Goal: Task Accomplishment & Management: Use online tool/utility

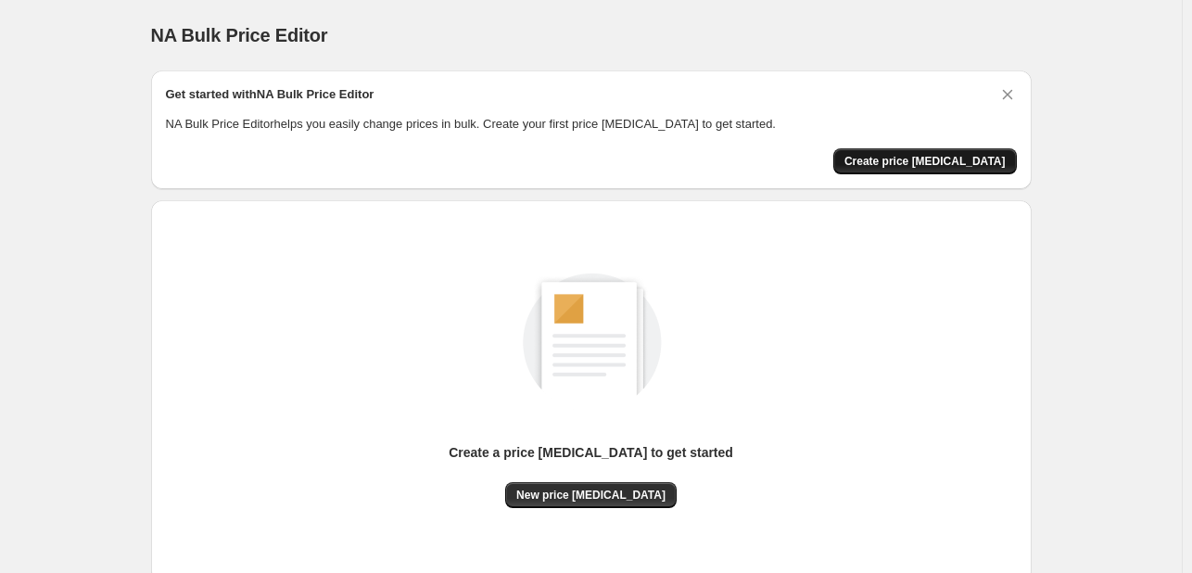
click at [969, 157] on span "Create price [MEDICAL_DATA]" at bounding box center [924, 161] width 161 height 15
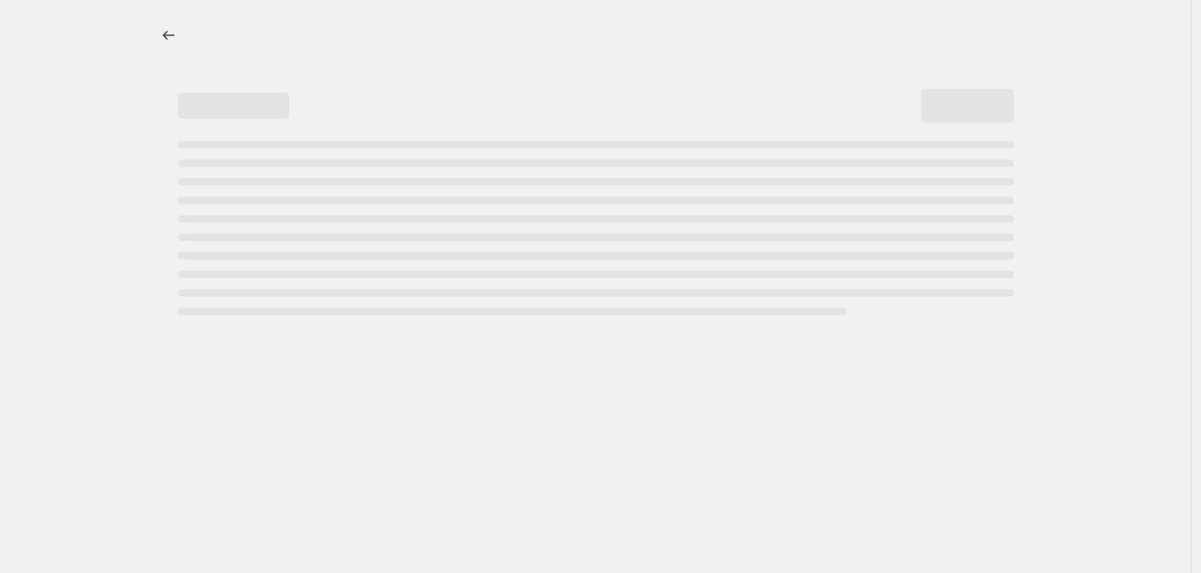
select select "percentage"
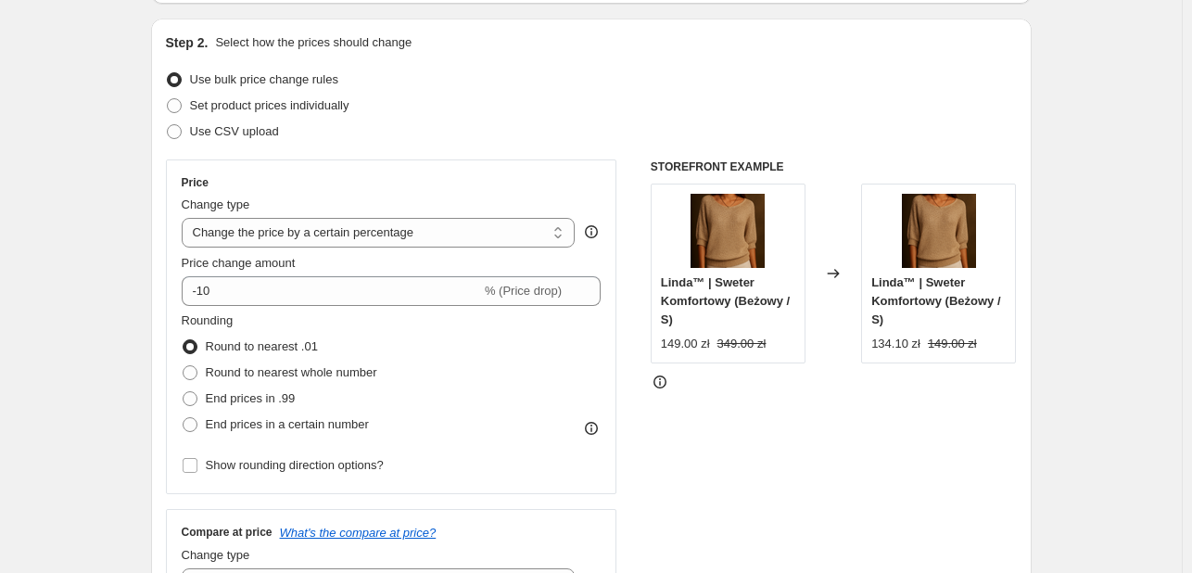
scroll to position [185, 0]
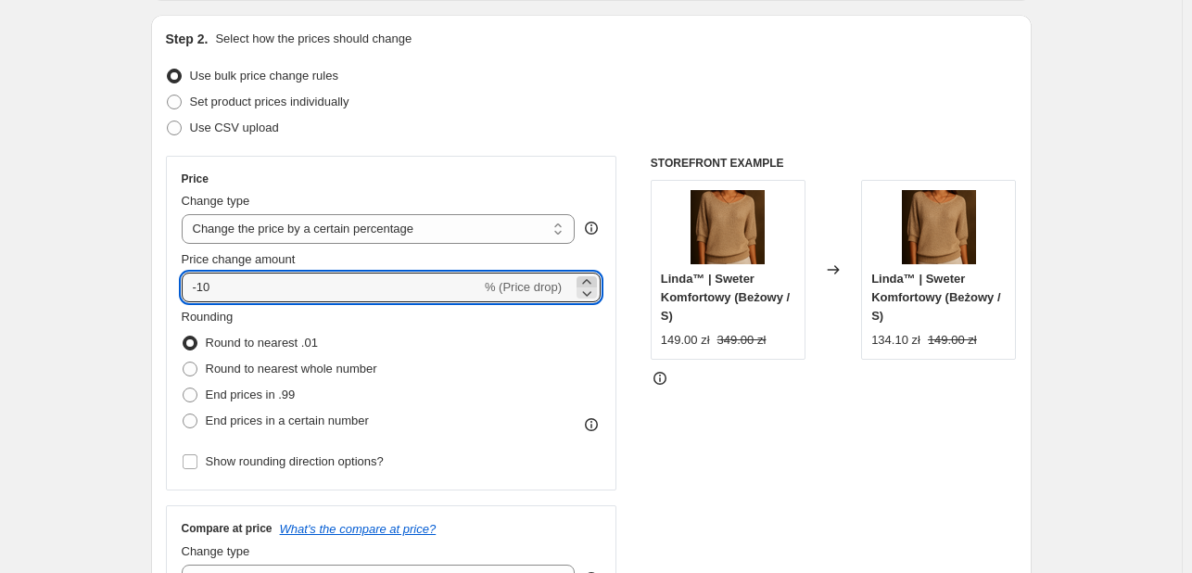
click at [592, 275] on icon at bounding box center [587, 282] width 19 height 19
click at [590, 294] on icon at bounding box center [587, 294] width 9 height 6
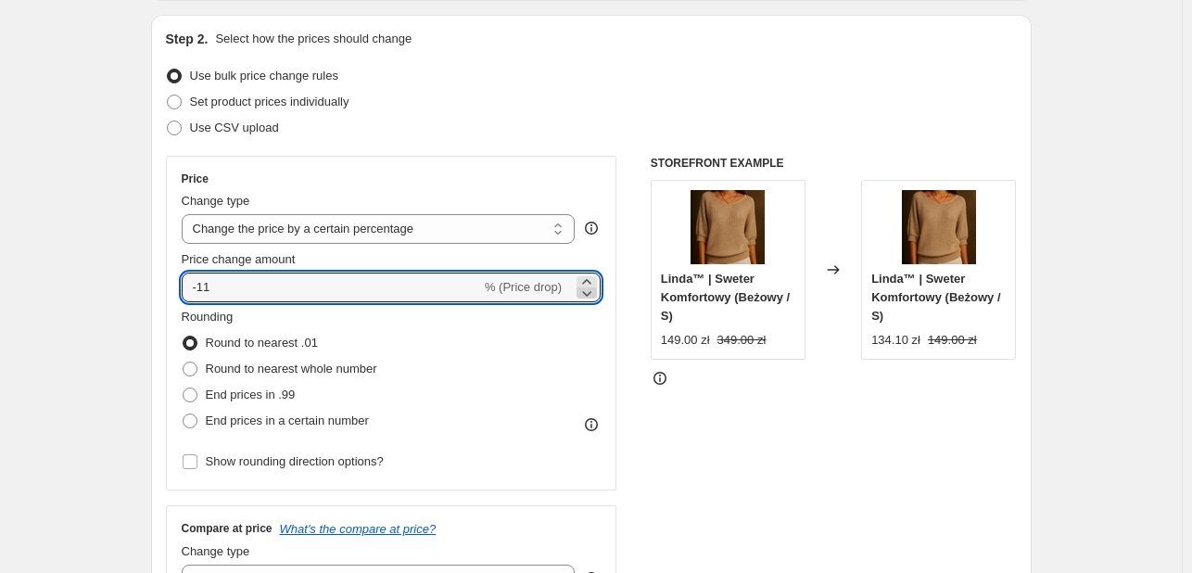
click at [590, 294] on icon at bounding box center [587, 294] width 9 height 6
click at [589, 278] on icon at bounding box center [587, 282] width 19 height 19
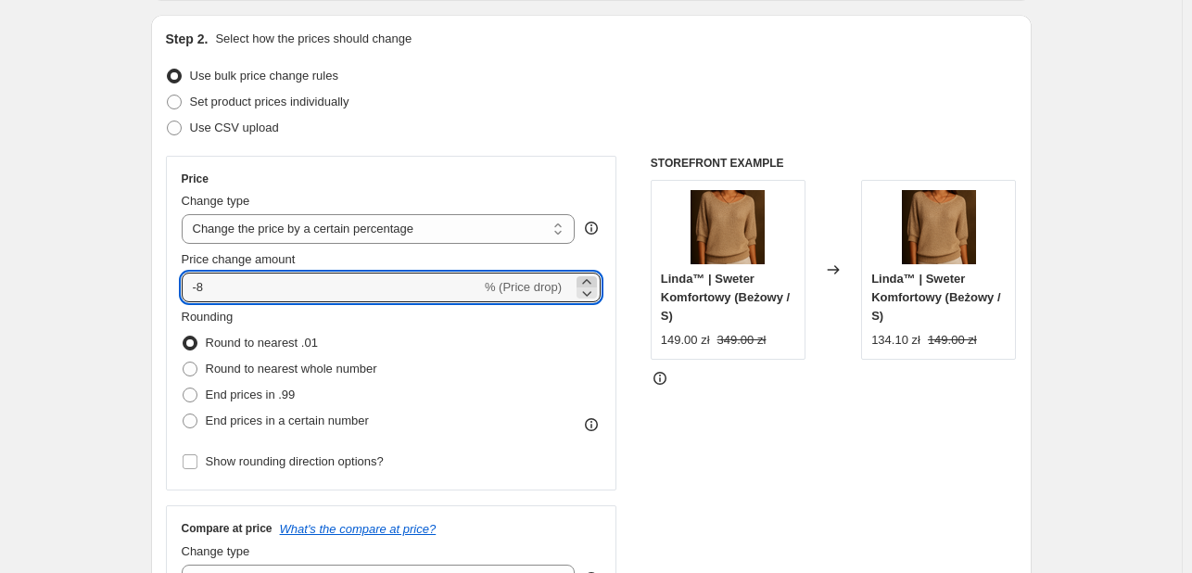
click at [589, 278] on icon at bounding box center [587, 282] width 19 height 19
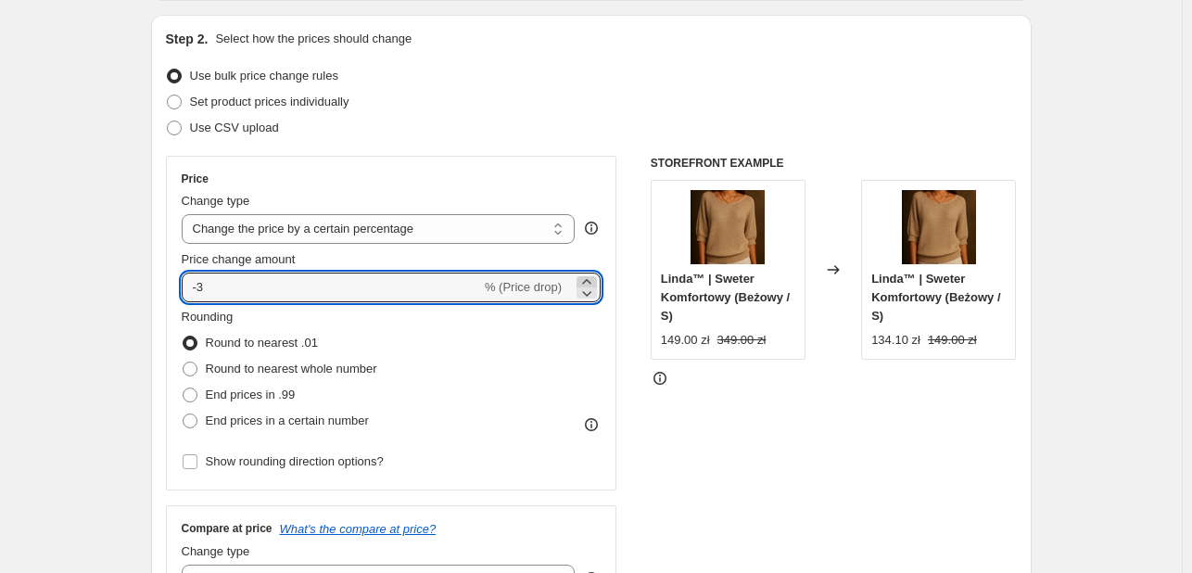
click at [589, 278] on icon at bounding box center [587, 282] width 19 height 19
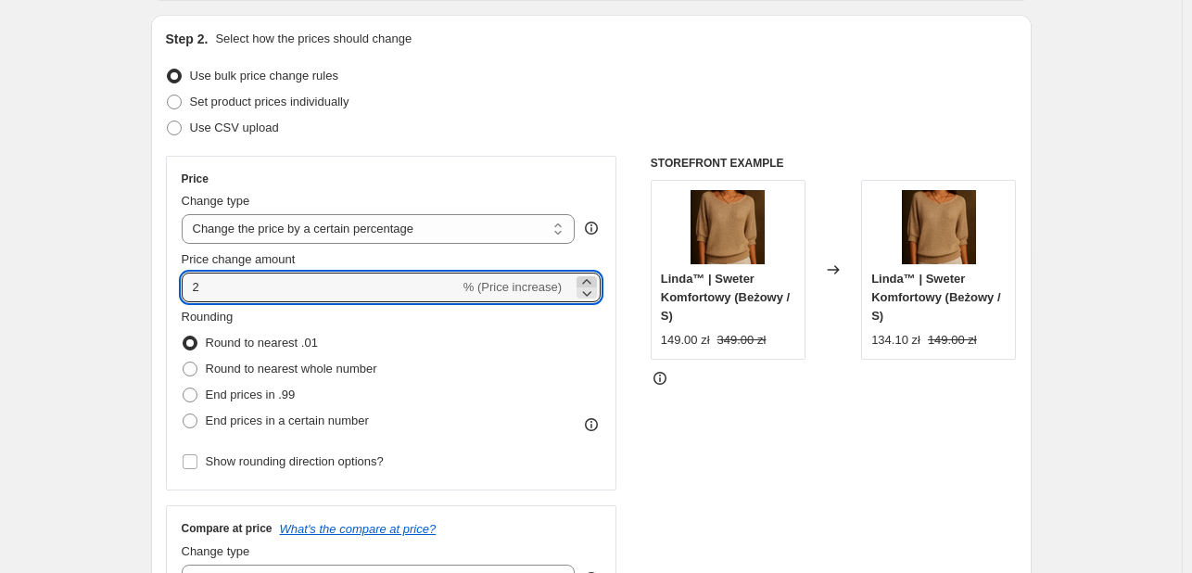
click at [589, 278] on icon at bounding box center [587, 282] width 19 height 19
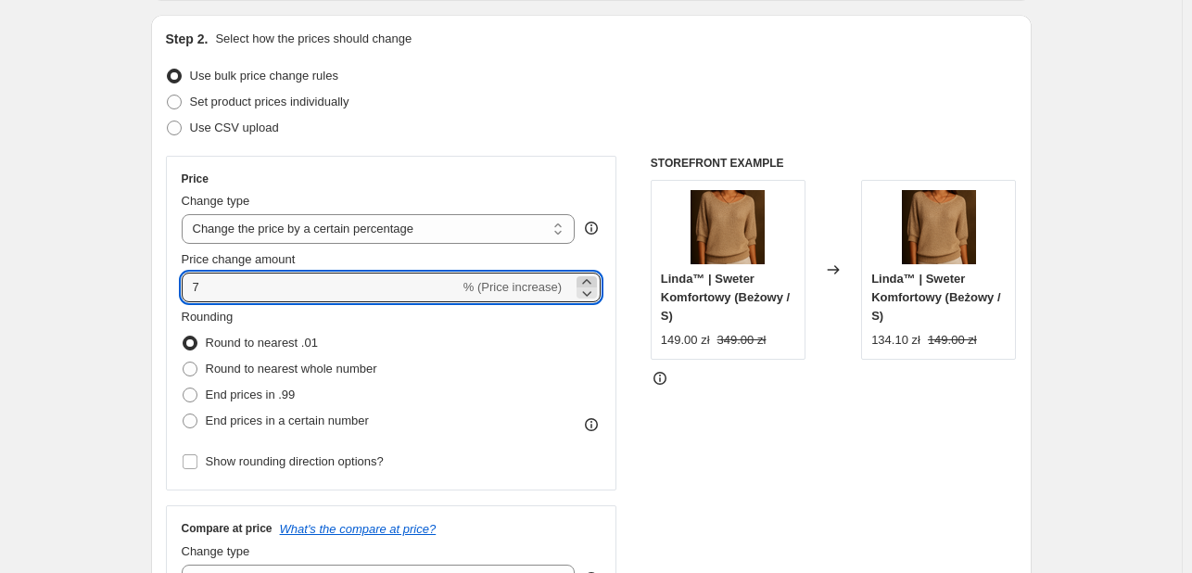
click at [586, 280] on icon at bounding box center [587, 282] width 19 height 19
type input "8"
click at [541, 218] on select "Change the price to a certain amount Change the price by a certain amount Chang…" at bounding box center [379, 229] width 394 height 30
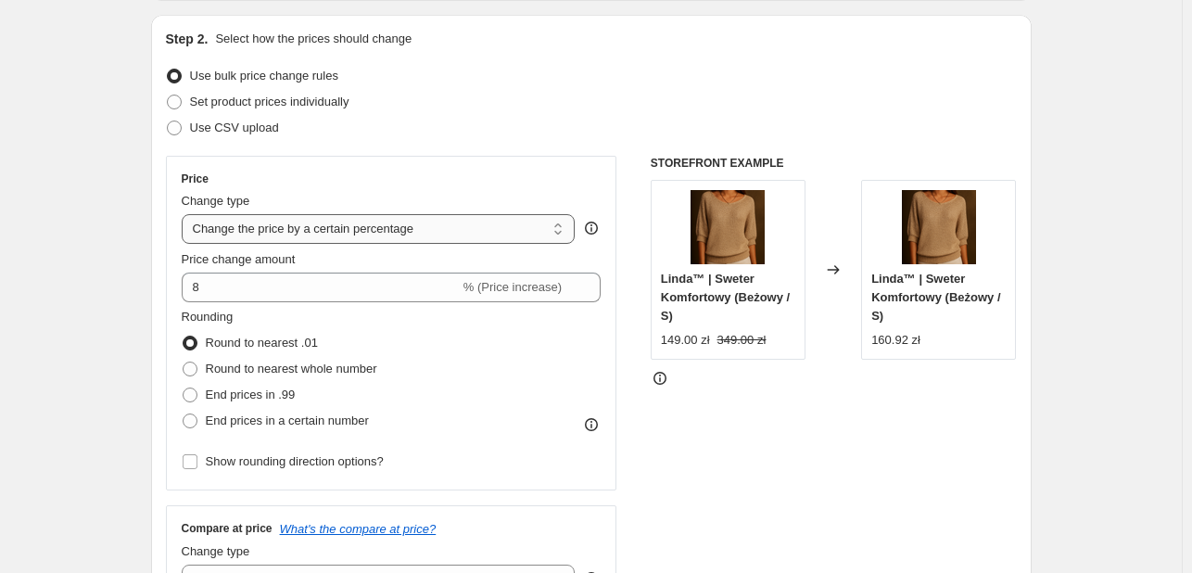
select select "to"
click at [185, 214] on select "Change the price to a certain amount Change the price by a certain amount Chang…" at bounding box center [379, 229] width 394 height 30
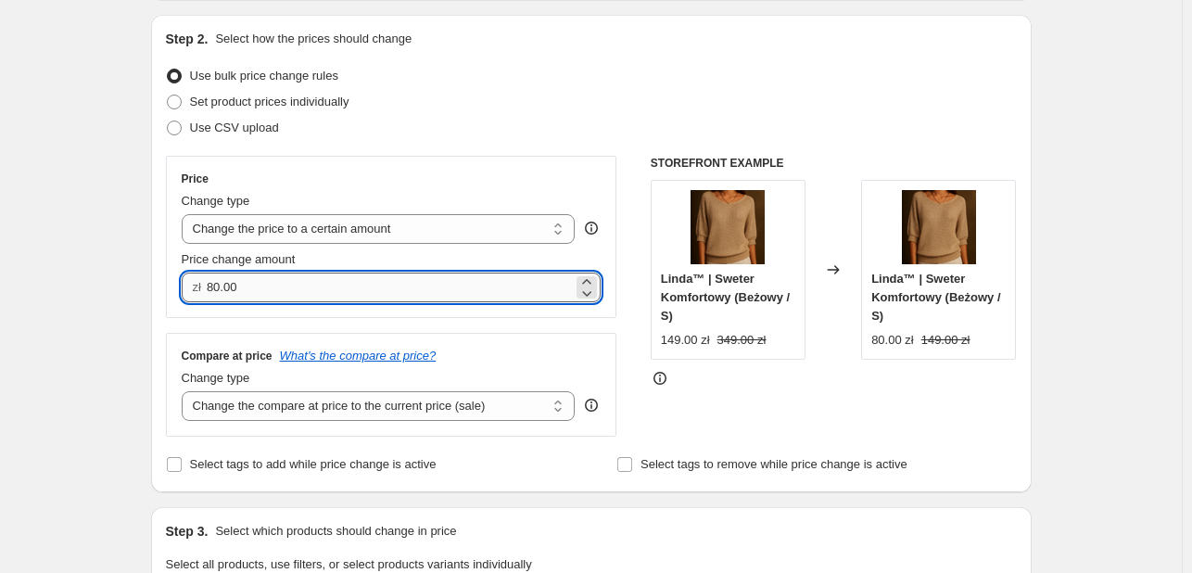
click at [221, 284] on input "80.00" at bounding box center [390, 288] width 366 height 30
drag, startPoint x: 221, startPoint y: 284, endPoint x: 204, endPoint y: 286, distance: 16.8
click at [204, 286] on div "zł 80.00" at bounding box center [392, 288] width 420 height 30
type input "20.00"
click at [642, 53] on div "Step 2. Select how the prices should change Use bulk price change rules Set pro…" at bounding box center [591, 254] width 851 height 448
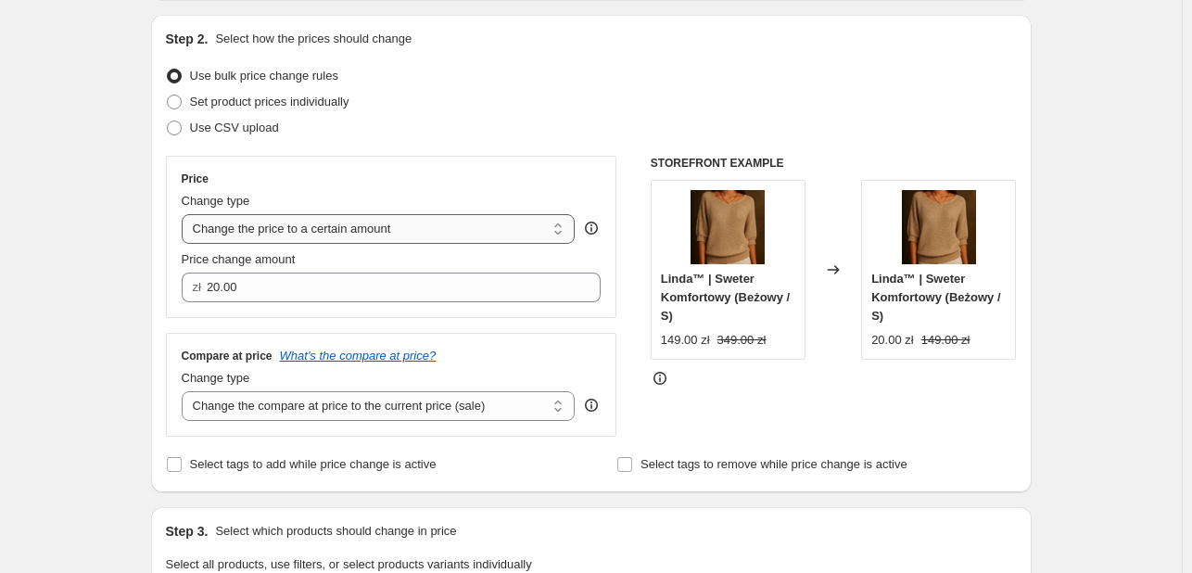
click at [515, 227] on select "Change the price to a certain amount Change the price by a certain amount Chang…" at bounding box center [379, 229] width 394 height 30
select select "by"
click at [185, 214] on select "Change the price to a certain amount Change the price by a certain amount Chang…" at bounding box center [379, 229] width 394 height 30
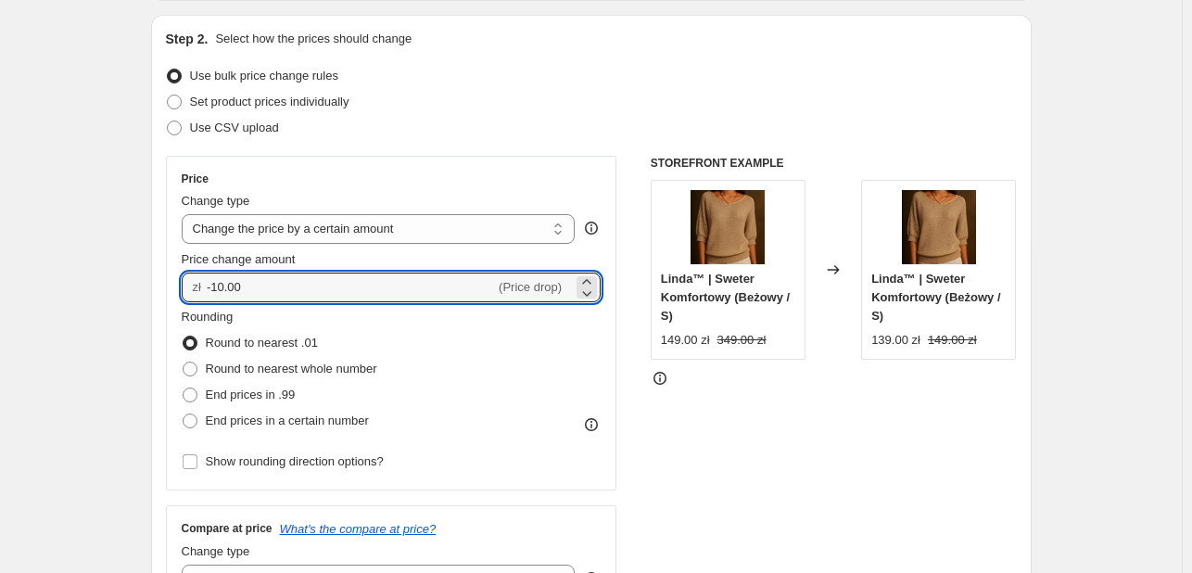
drag, startPoint x: 267, startPoint y: 290, endPoint x: 185, endPoint y: 281, distance: 82.1
click at [187, 283] on div "zł -10.00 (Price drop)" at bounding box center [392, 288] width 420 height 30
type input "20.00"
click at [593, 54] on div "Step 2. Select how the prices should change Use bulk price change rules Set pro…" at bounding box center [591, 340] width 851 height 621
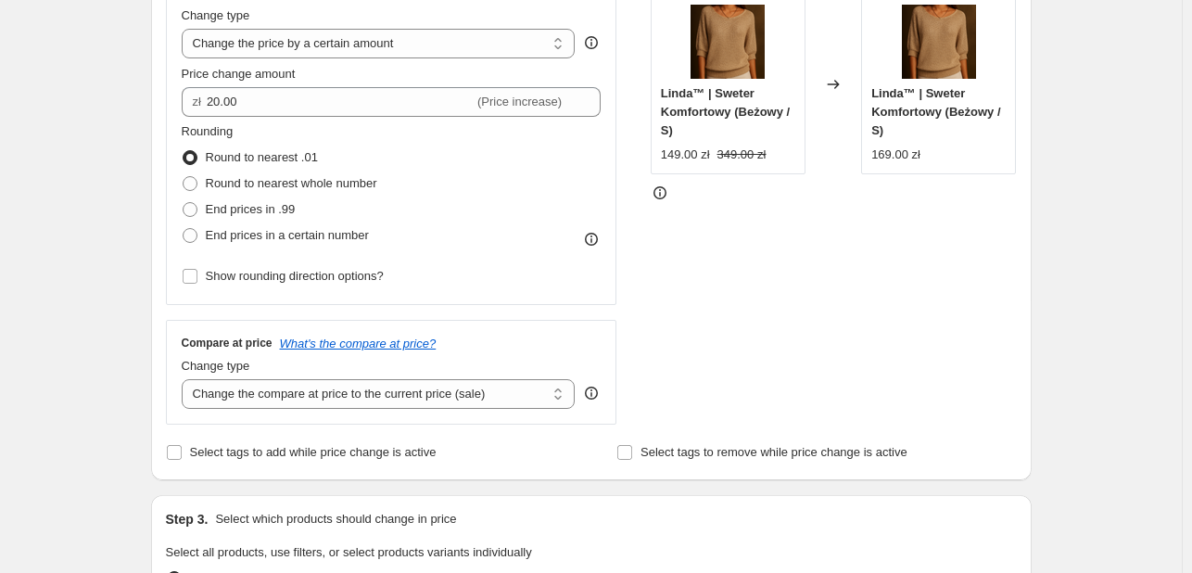
scroll to position [463, 0]
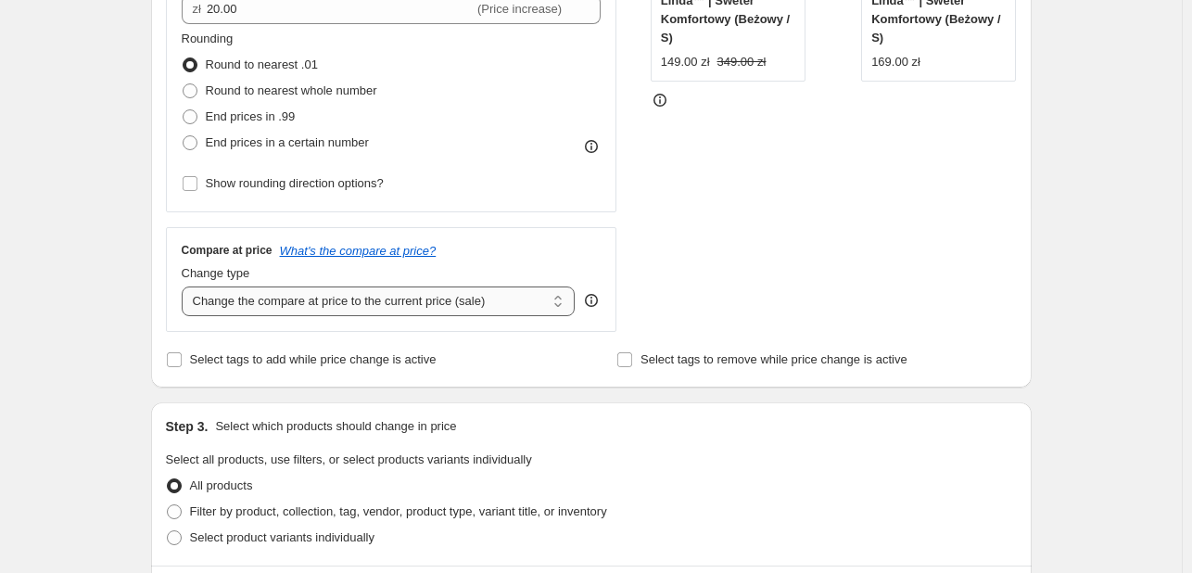
click at [499, 298] on select "Change the compare at price to the current price (sale) Change the compare at p…" at bounding box center [379, 301] width 394 height 30
select select "no_change"
click at [185, 286] on select "Change the compare at price to the current price (sale) Change the compare at p…" at bounding box center [379, 301] width 394 height 30
click at [798, 256] on div "STOREFRONT EXAMPLE Linda™ | Sweter Komfortowy (Beżowy / S) 149.00 zł 349.00 zł …" at bounding box center [834, 105] width 366 height 454
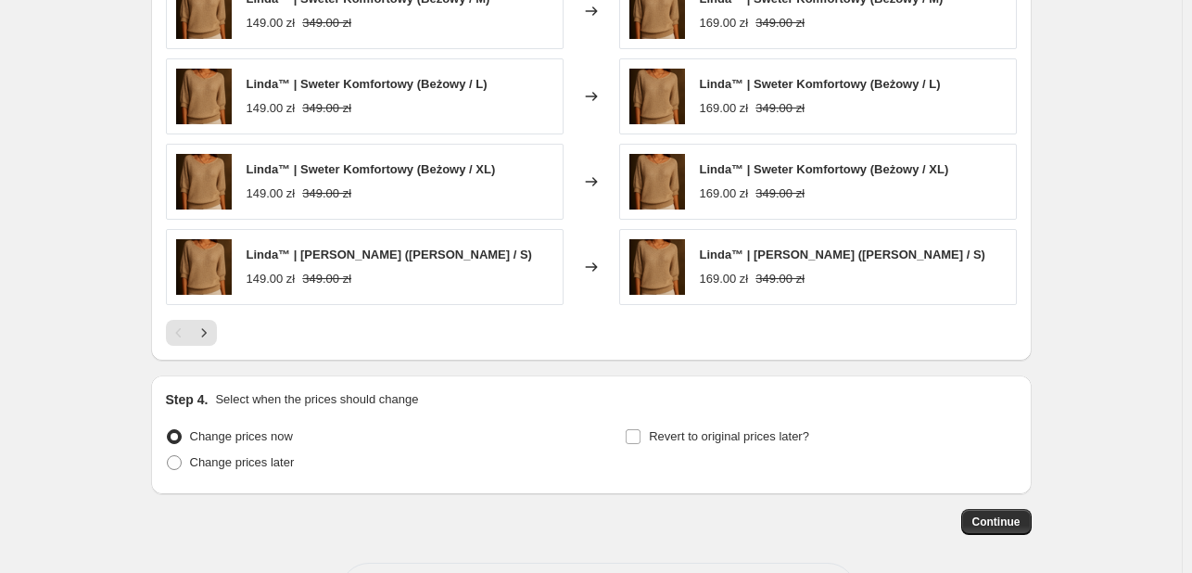
scroll to position [1279, 0]
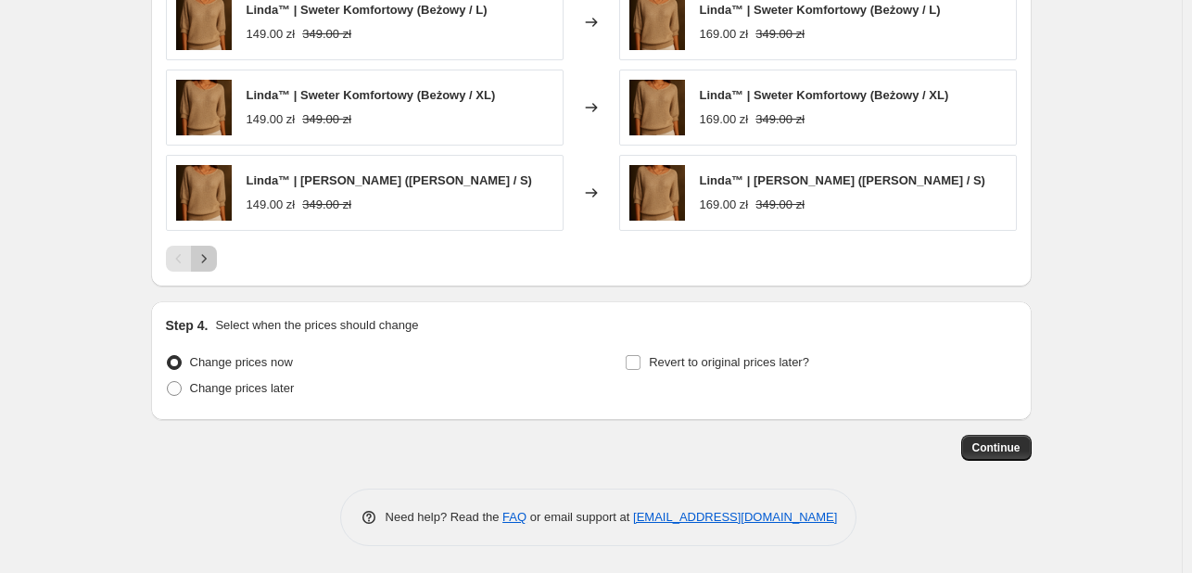
click at [209, 253] on icon "Next" at bounding box center [204, 258] width 19 height 19
click at [1011, 447] on span "Continue" at bounding box center [996, 447] width 48 height 15
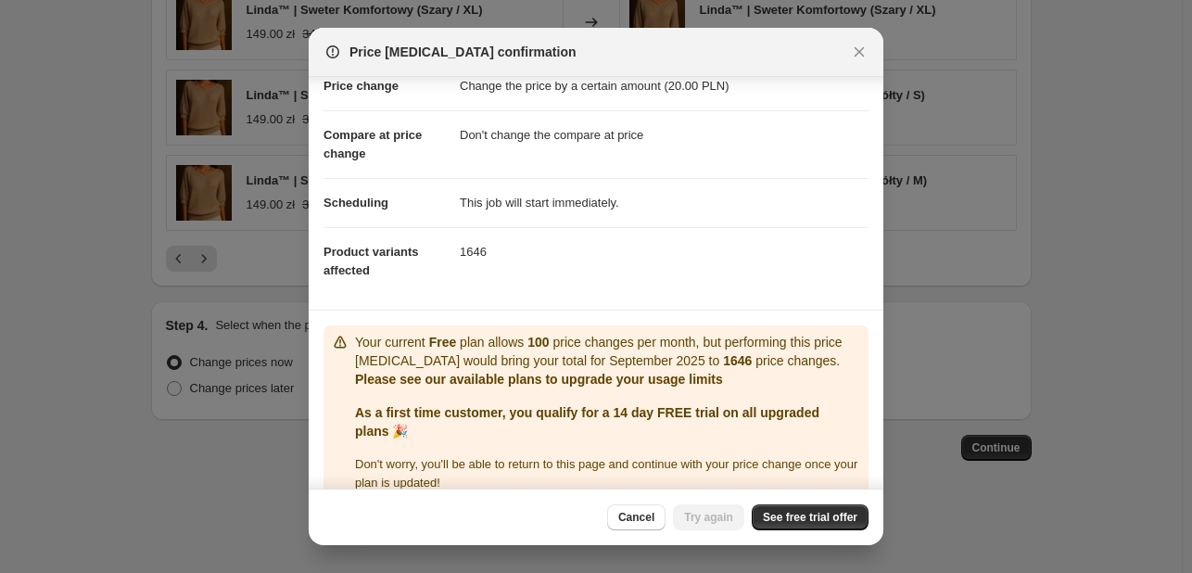
scroll to position [73, 0]
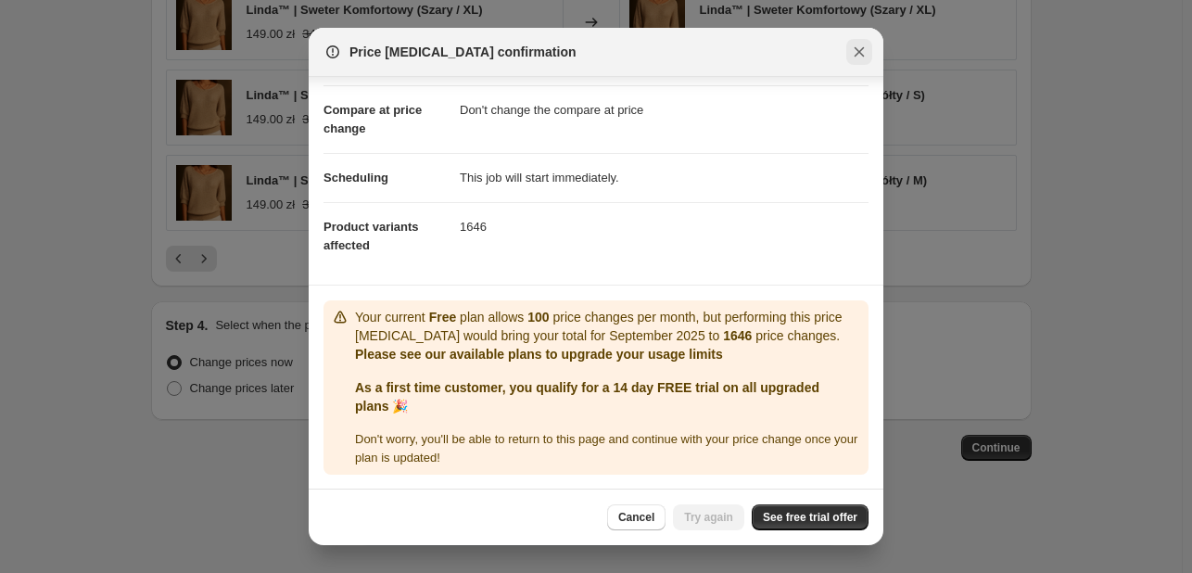
click at [860, 53] on icon "Close" at bounding box center [860, 52] width 10 height 10
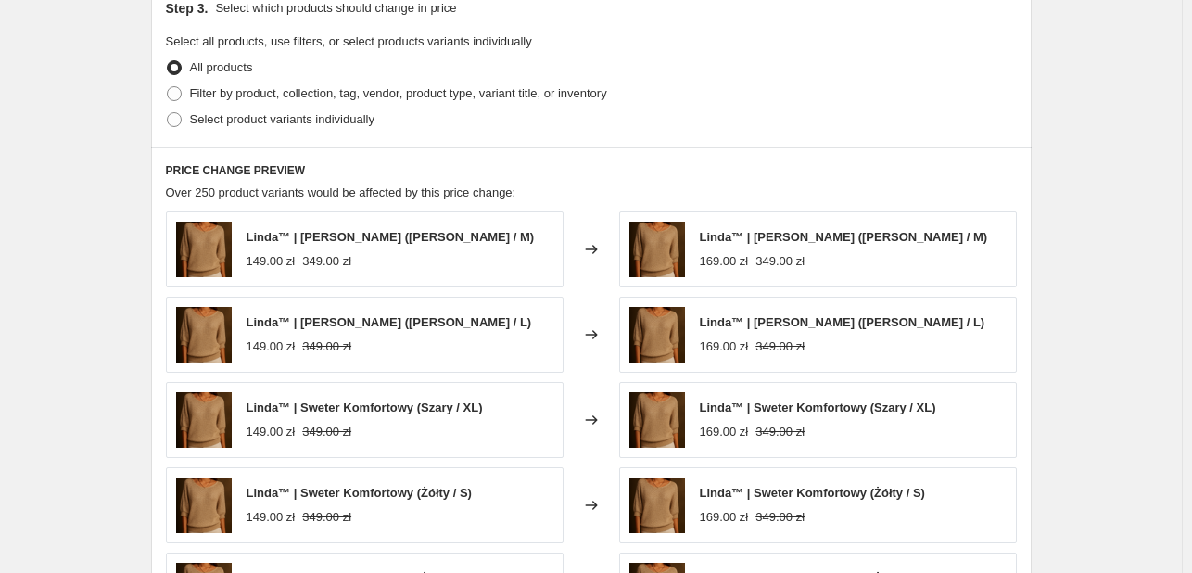
scroll to position [723, 0]
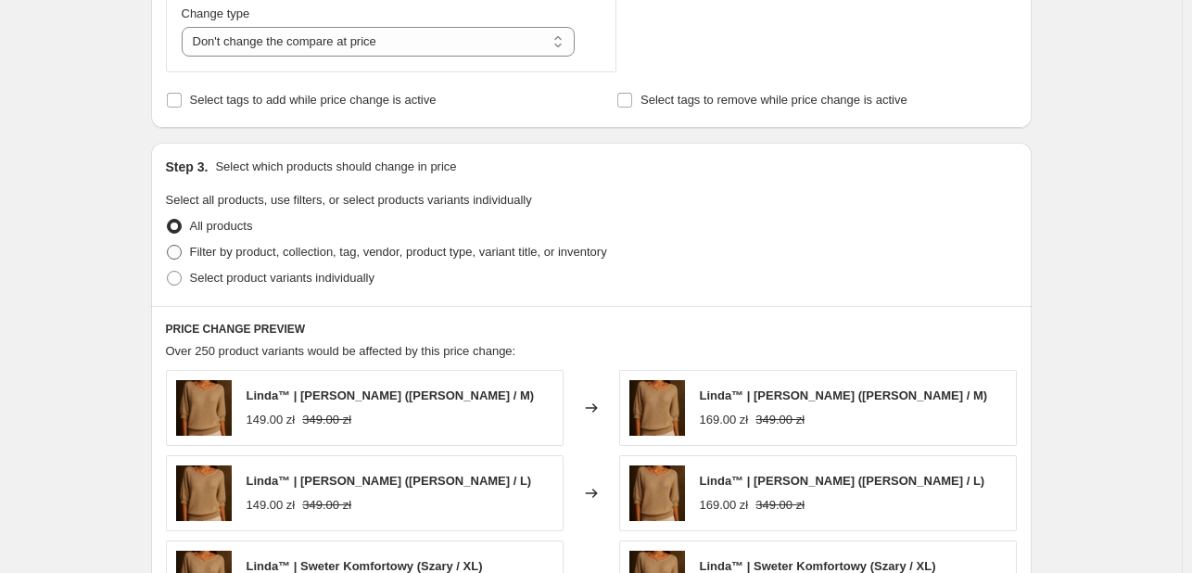
click at [178, 251] on span at bounding box center [174, 252] width 15 height 15
click at [168, 246] on input "Filter by product, collection, tag, vendor, product type, variant title, or inv…" at bounding box center [167, 245] width 1 height 1
radio input "true"
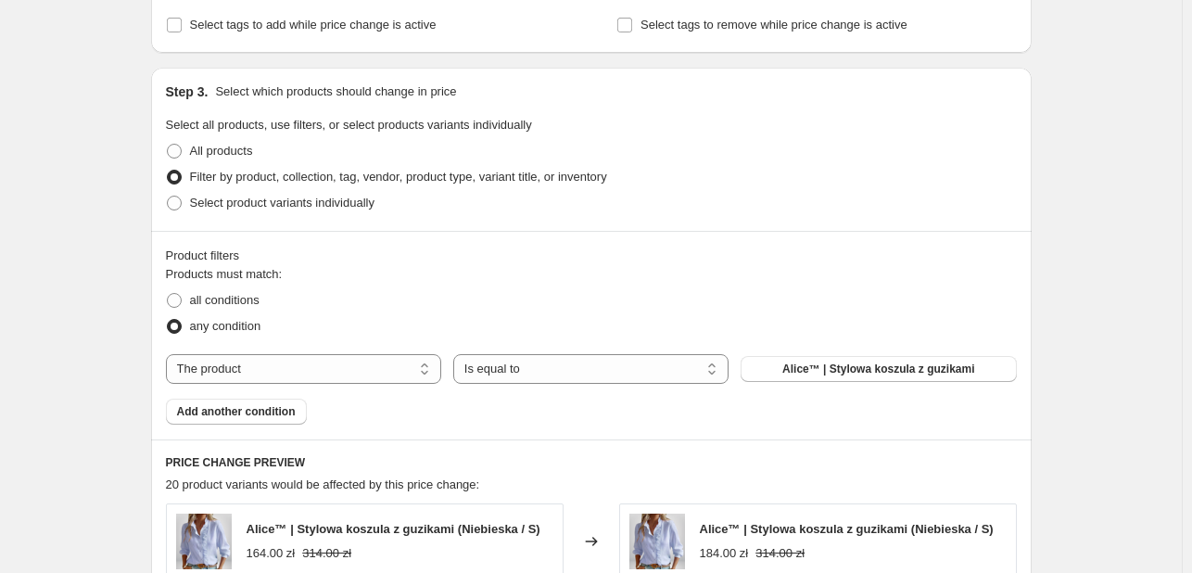
scroll to position [1001, 0]
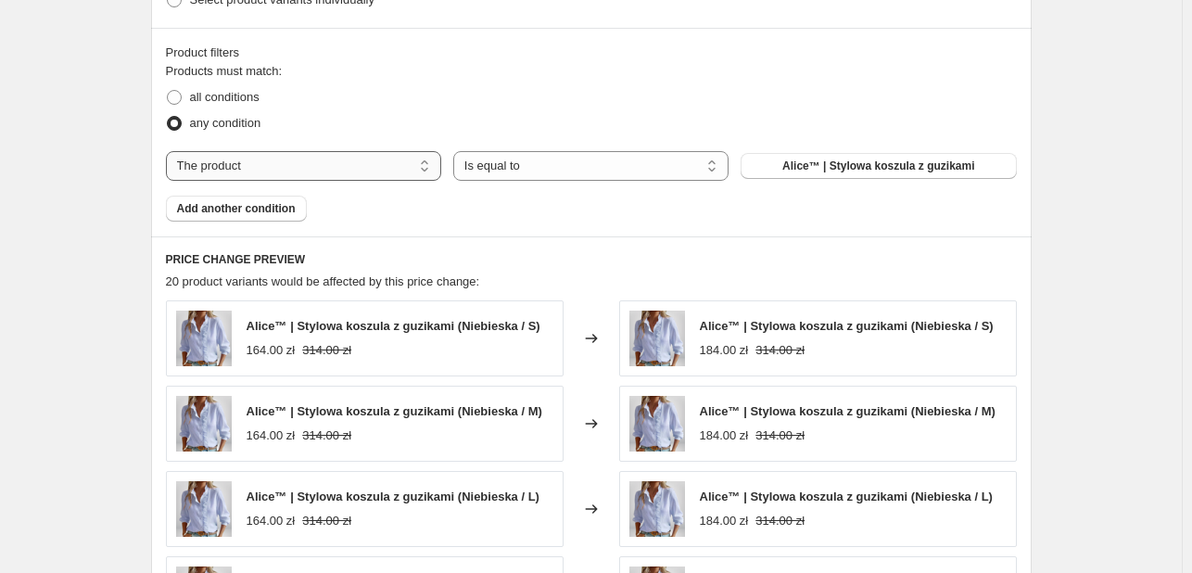
click at [325, 168] on select "The product The product's collection The product's tag The product's vendor The…" at bounding box center [303, 166] width 275 height 30
select select "collection"
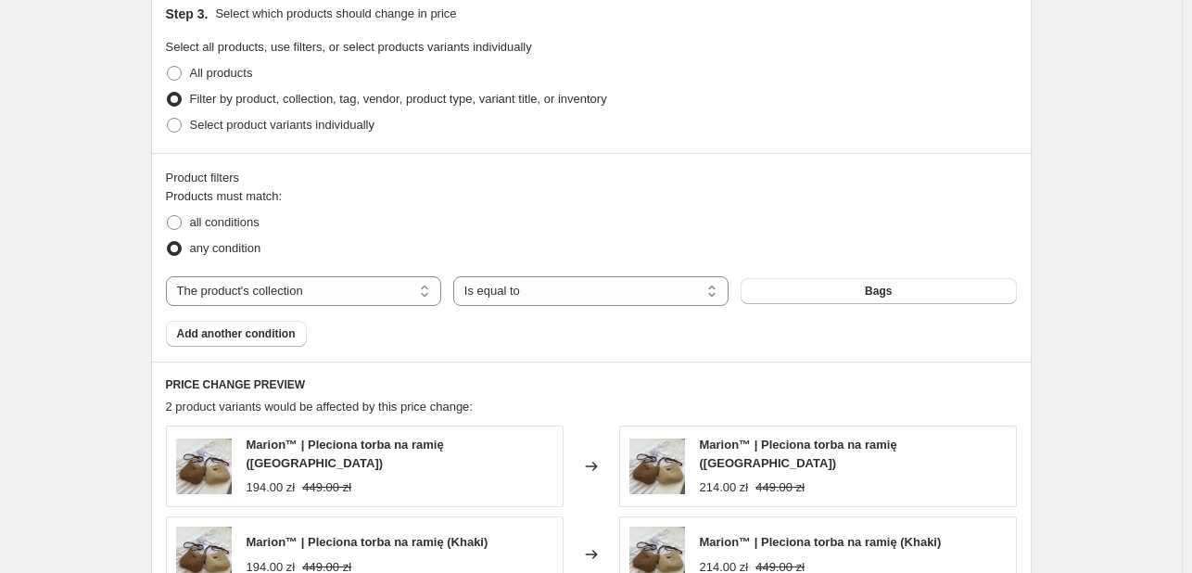
scroll to position [908, 0]
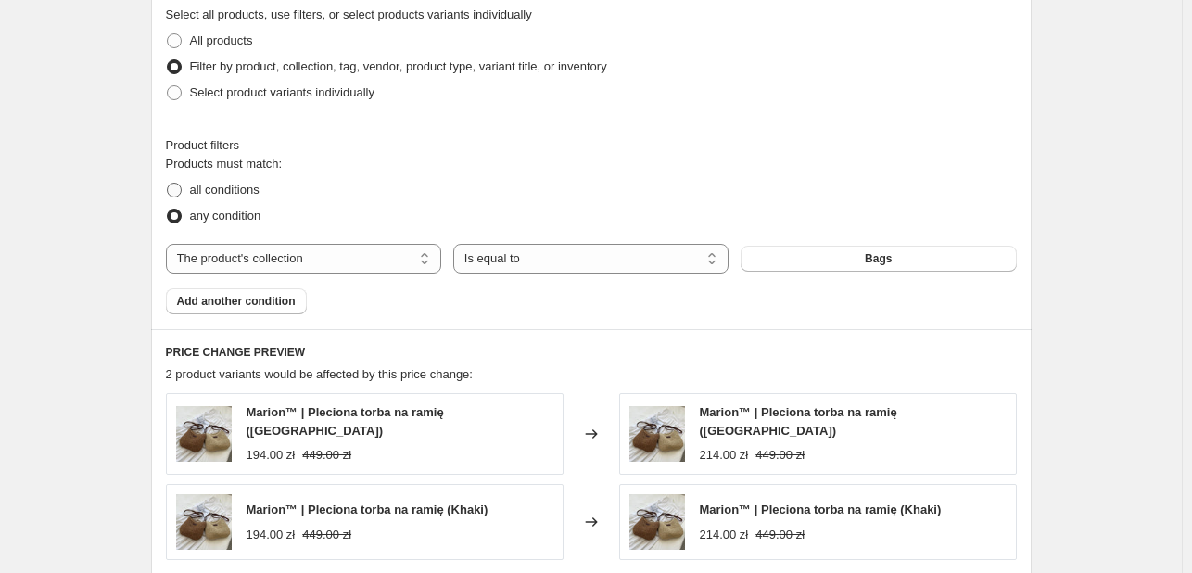
click at [256, 190] on span "all conditions" at bounding box center [225, 190] width 70 height 14
click at [168, 184] on input "all conditions" at bounding box center [167, 183] width 1 height 1
radio input "true"
click at [323, 95] on span "Select product variants individually" at bounding box center [282, 92] width 184 height 14
click at [168, 86] on input "Select product variants individually" at bounding box center [167, 85] width 1 height 1
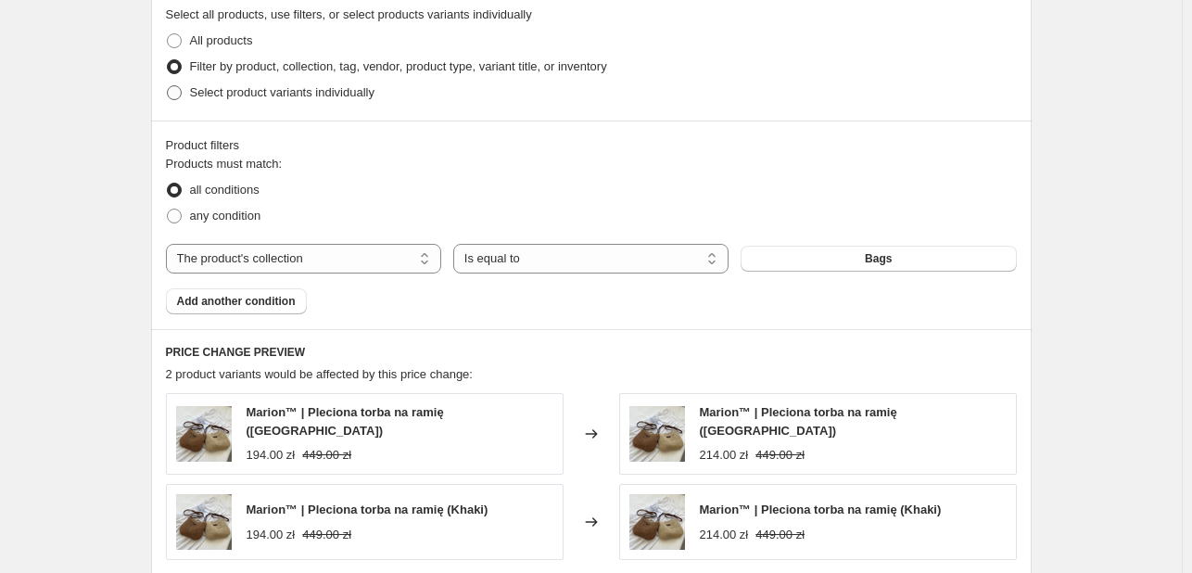
radio input "true"
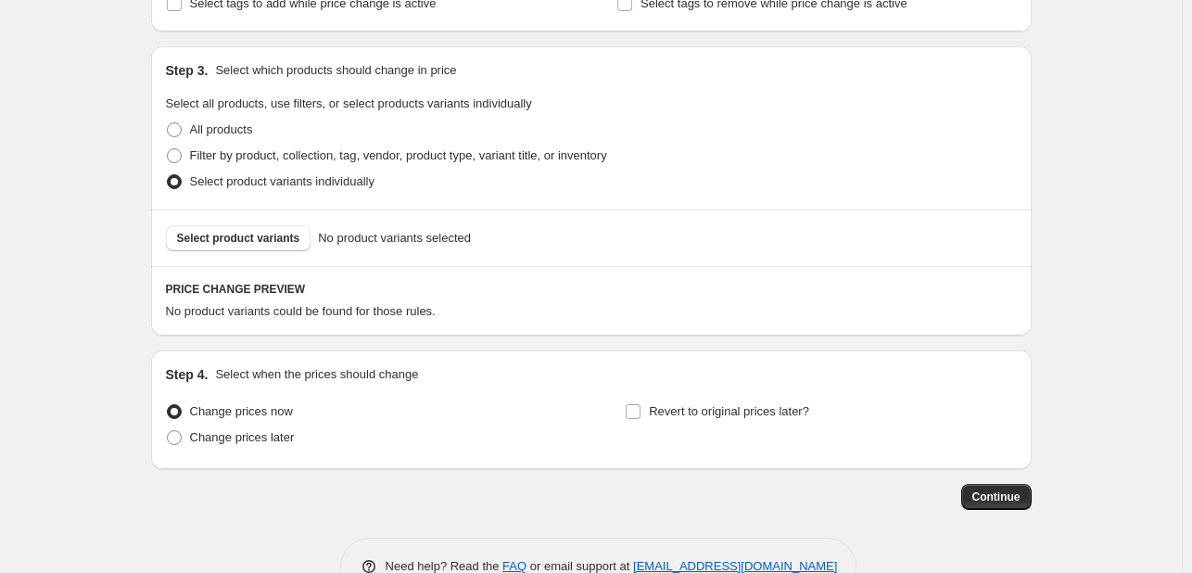
scroll to position [777, 0]
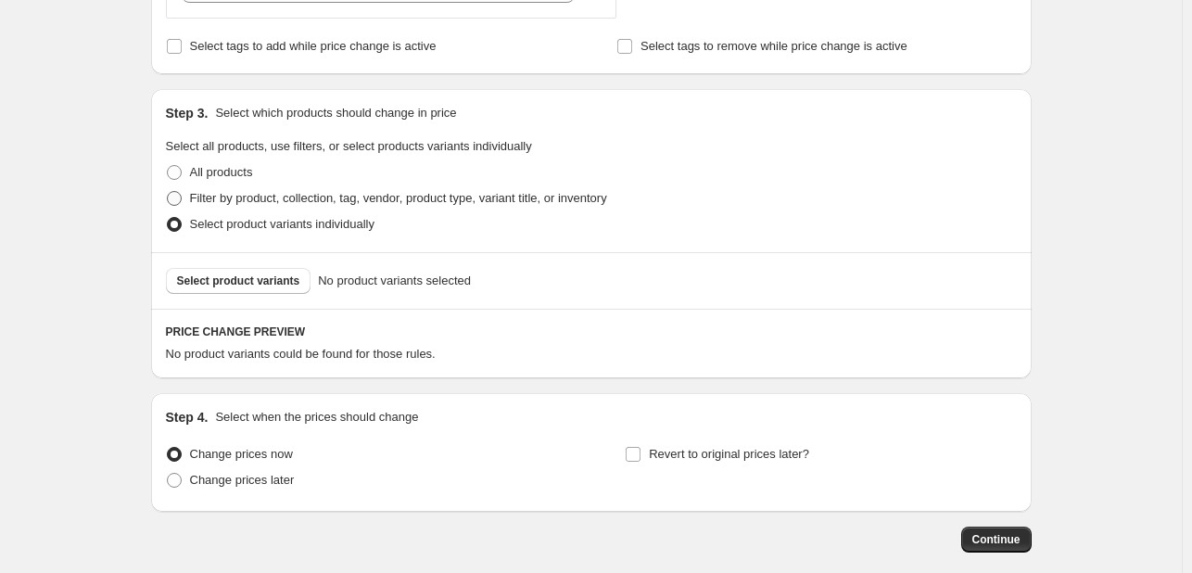
click at [325, 201] on span "Filter by product, collection, tag, vendor, product type, variant title, or inv…" at bounding box center [398, 198] width 417 height 14
click at [168, 192] on input "Filter by product, collection, tag, vendor, product type, variant title, or inv…" at bounding box center [167, 191] width 1 height 1
radio input "true"
select select "collection"
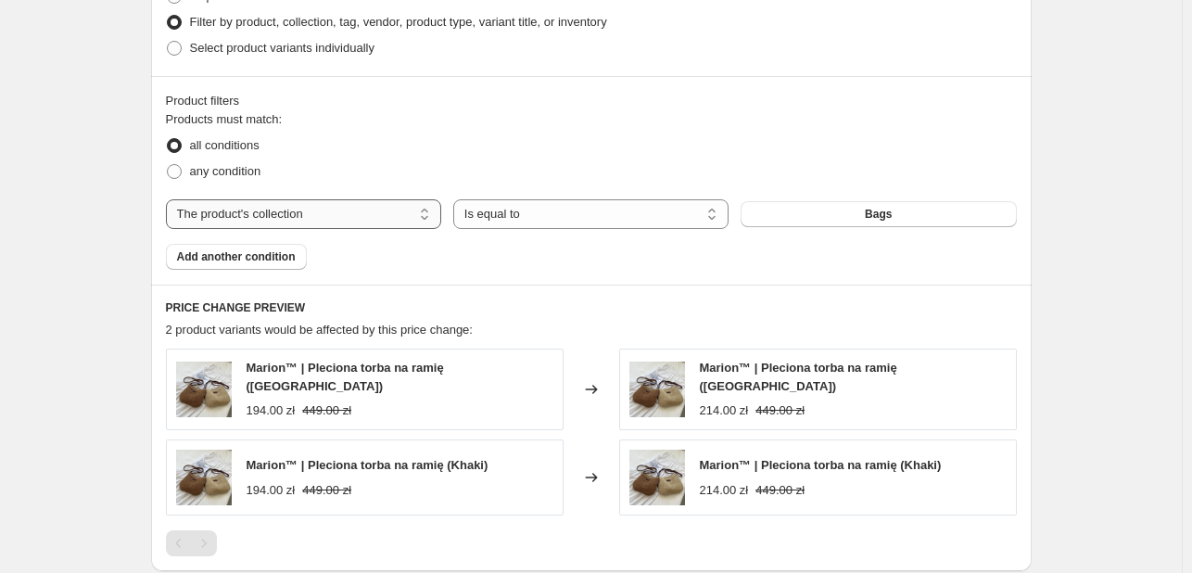
scroll to position [962, 0]
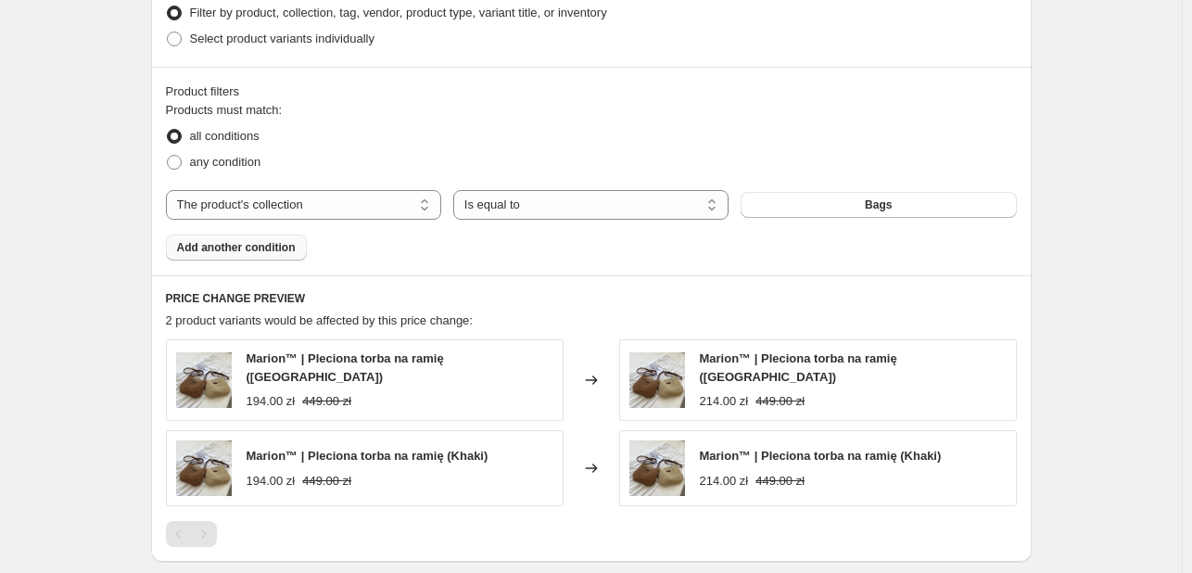
click at [286, 242] on span "Add another condition" at bounding box center [236, 247] width 119 height 15
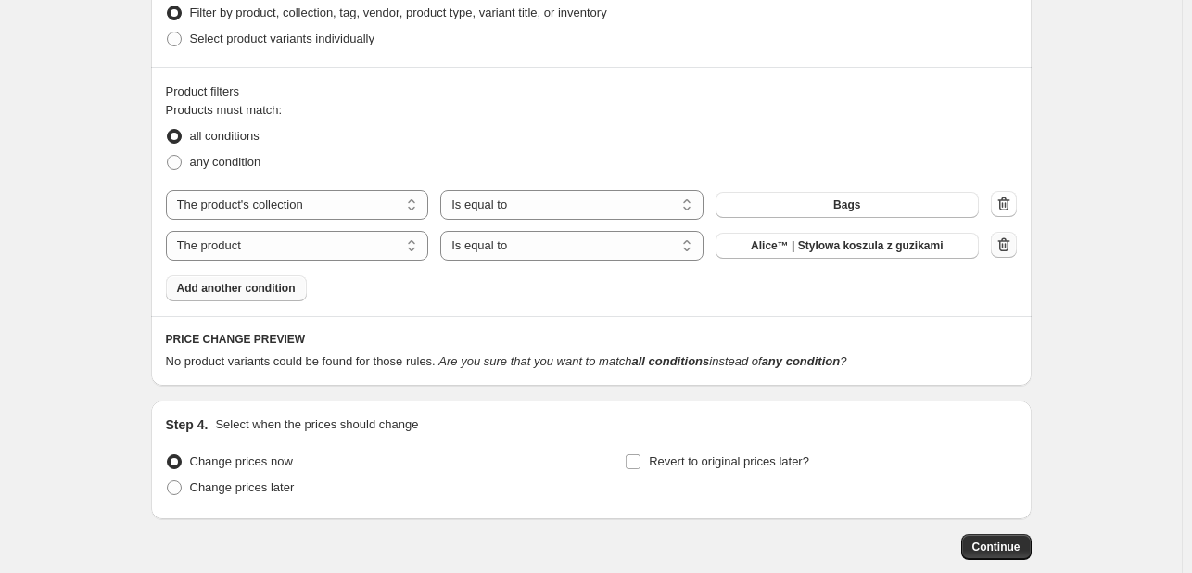
click at [1006, 246] on icon "button" at bounding box center [1005, 246] width 2 height 6
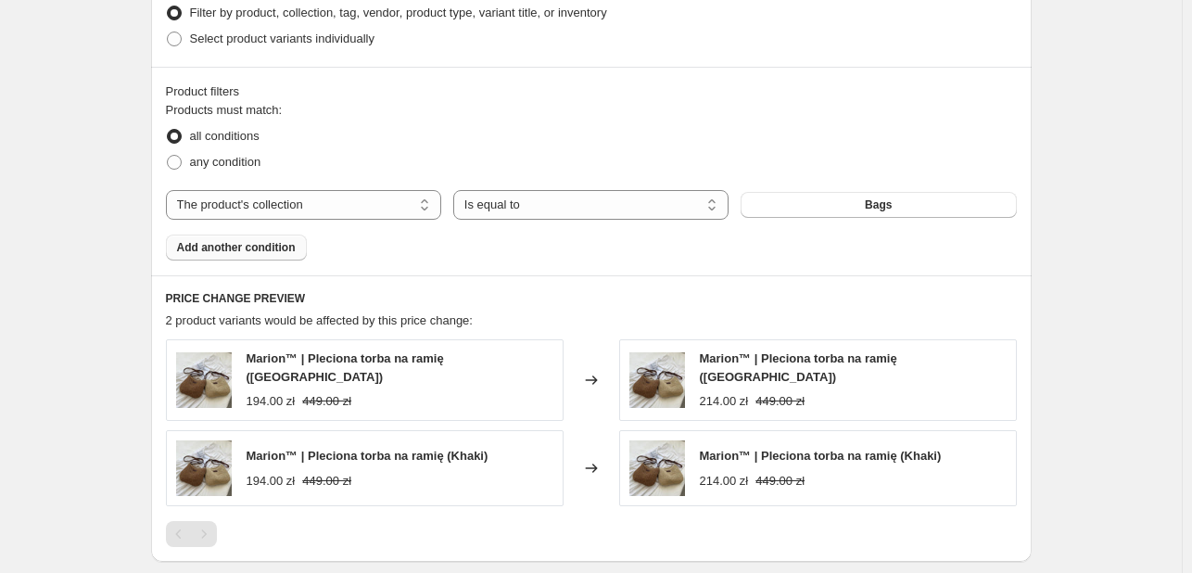
click at [181, 139] on span at bounding box center [174, 136] width 15 height 15
click at [168, 130] on input "all conditions" at bounding box center [167, 129] width 1 height 1
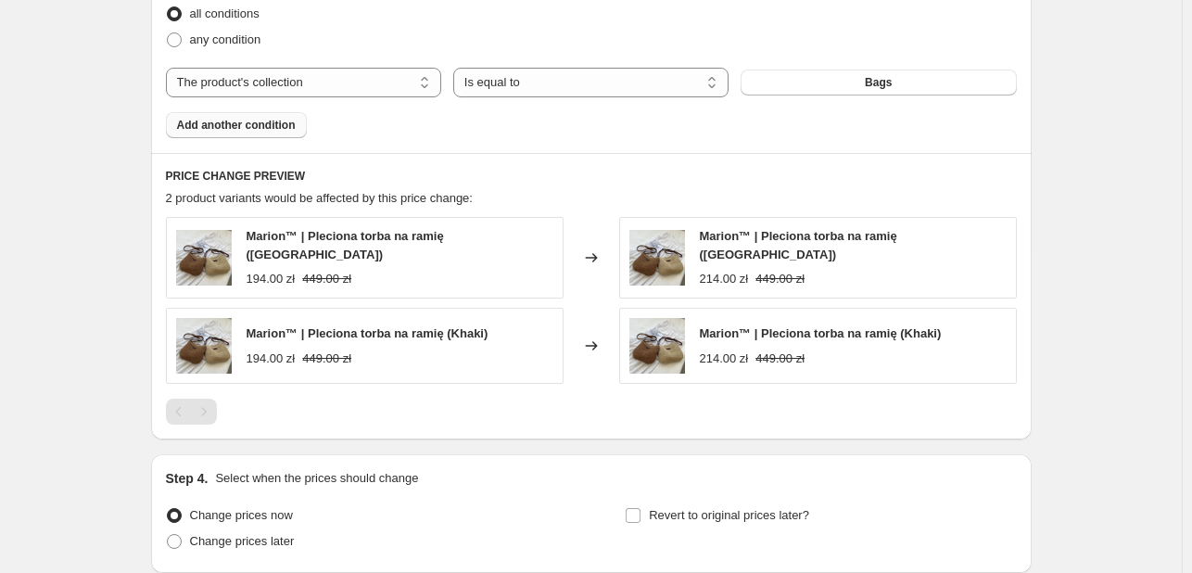
scroll to position [1055, 0]
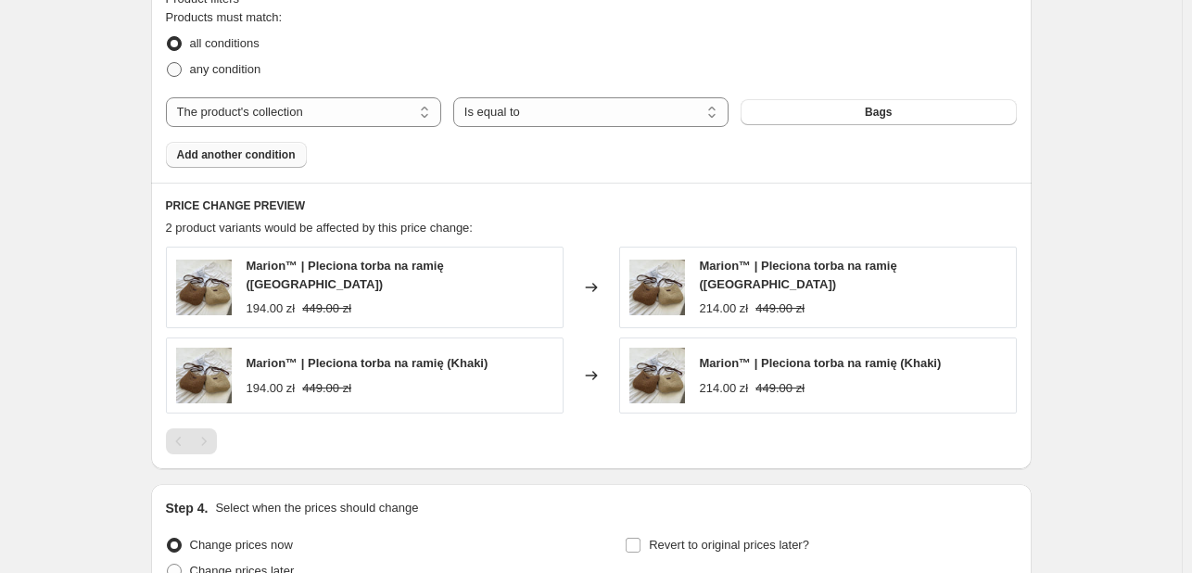
click at [173, 70] on span at bounding box center [174, 69] width 15 height 15
click at [168, 63] on input "any condition" at bounding box center [167, 62] width 1 height 1
radio input "true"
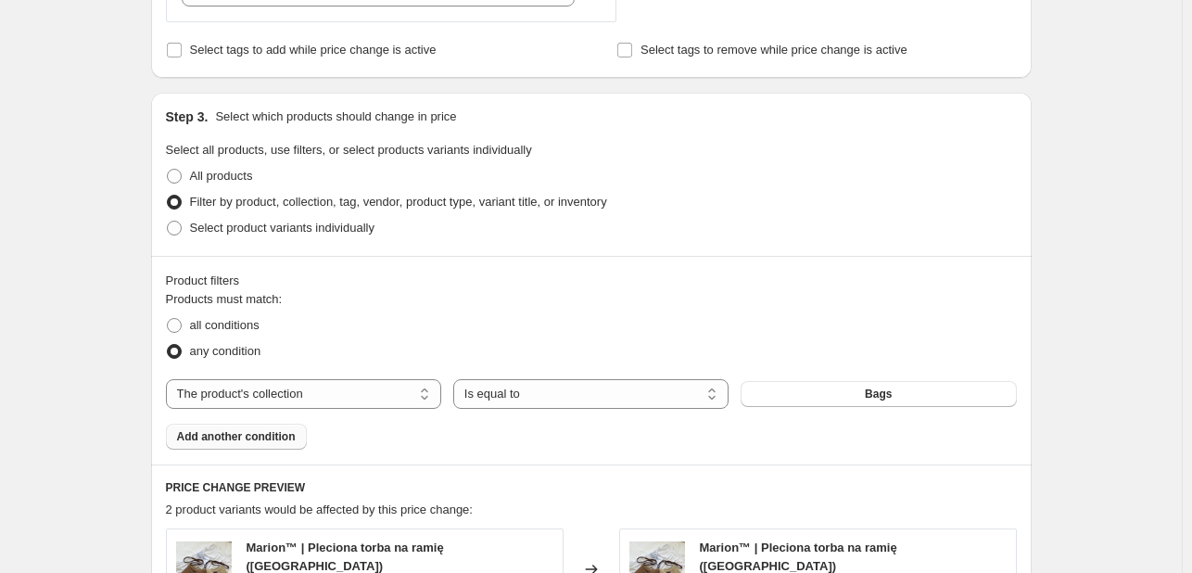
scroll to position [684, 0]
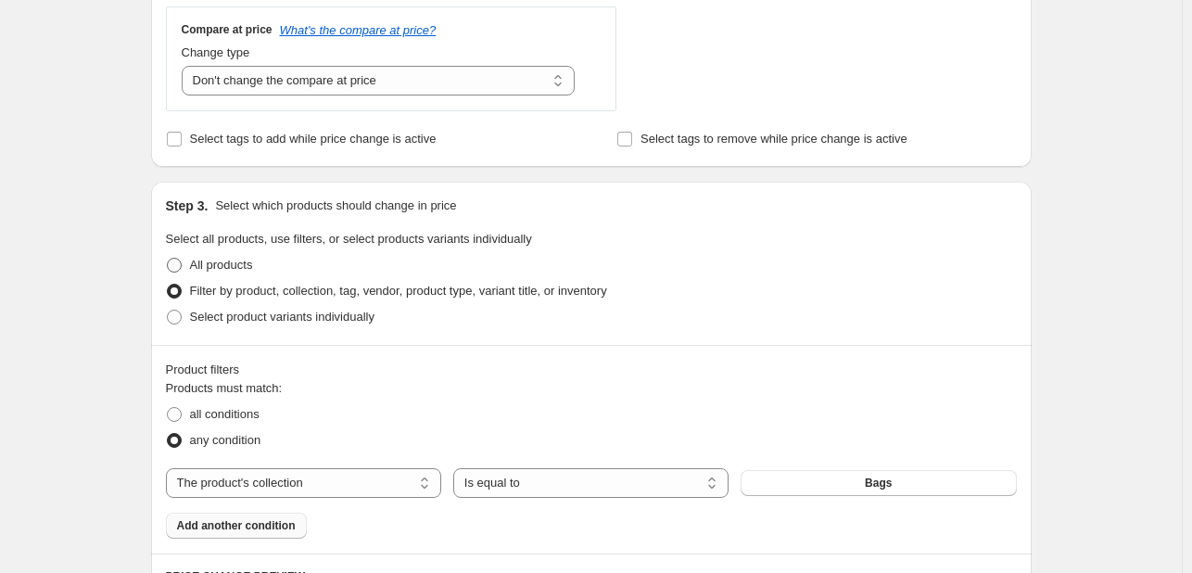
click at [211, 266] on span "All products" at bounding box center [221, 265] width 63 height 14
click at [168, 259] on input "All products" at bounding box center [167, 258] width 1 height 1
radio input "true"
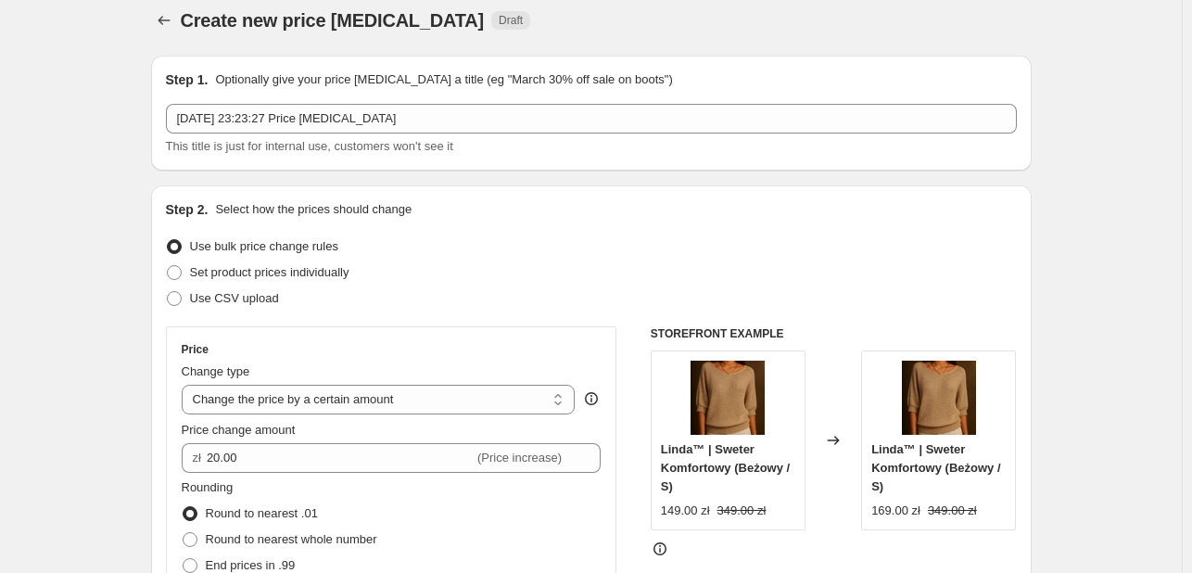
scroll to position [0, 0]
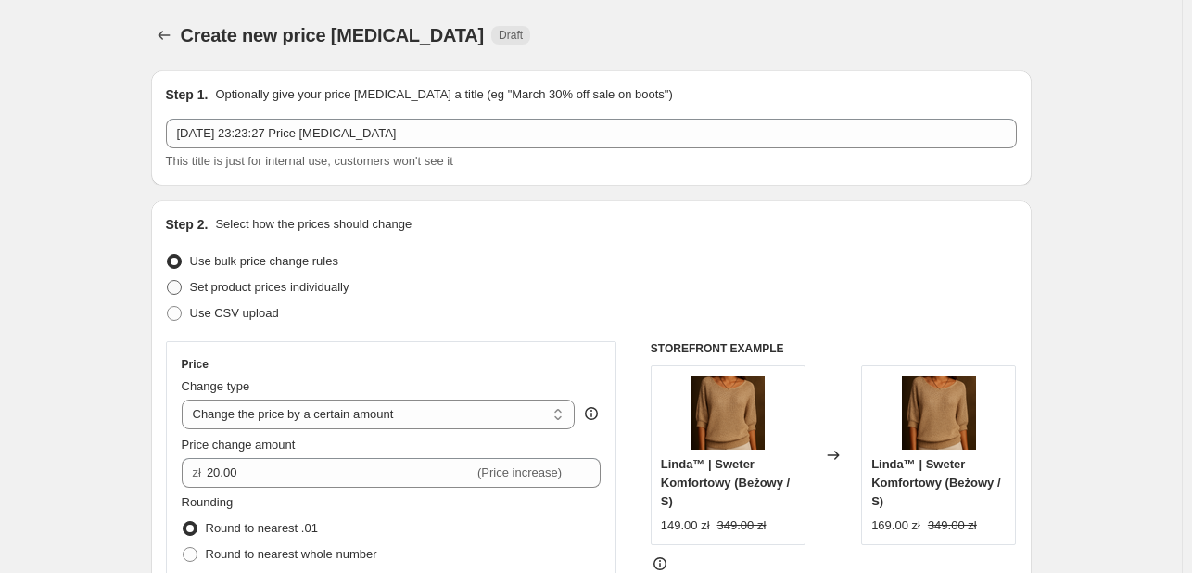
click at [246, 286] on span "Set product prices individually" at bounding box center [269, 287] width 159 height 14
click at [168, 281] on input "Set product prices individually" at bounding box center [167, 280] width 1 height 1
radio input "true"
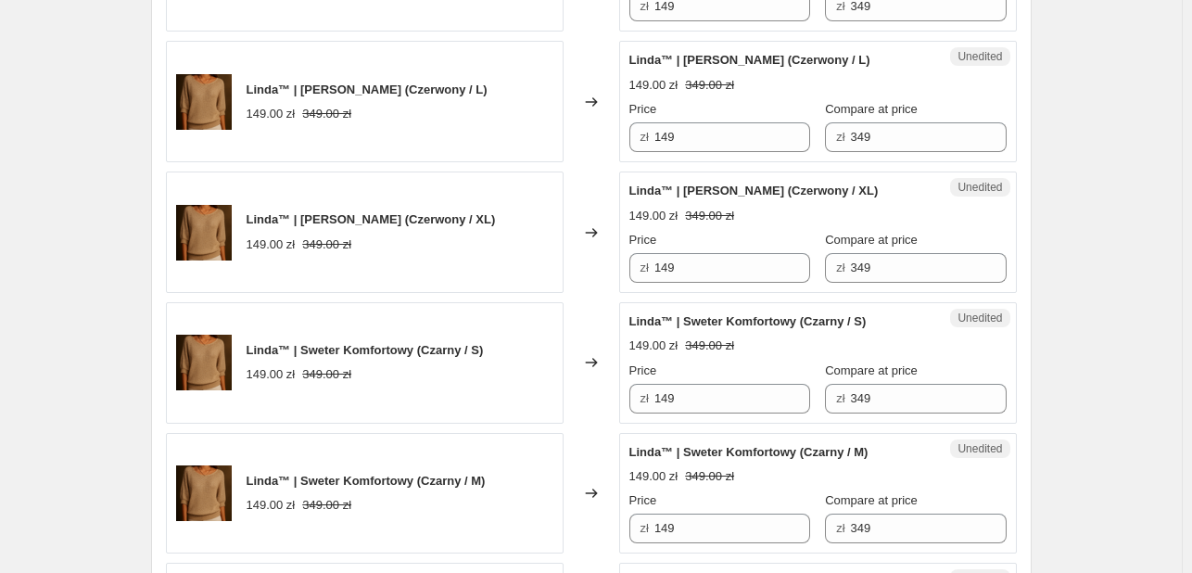
scroll to position [2988, 0]
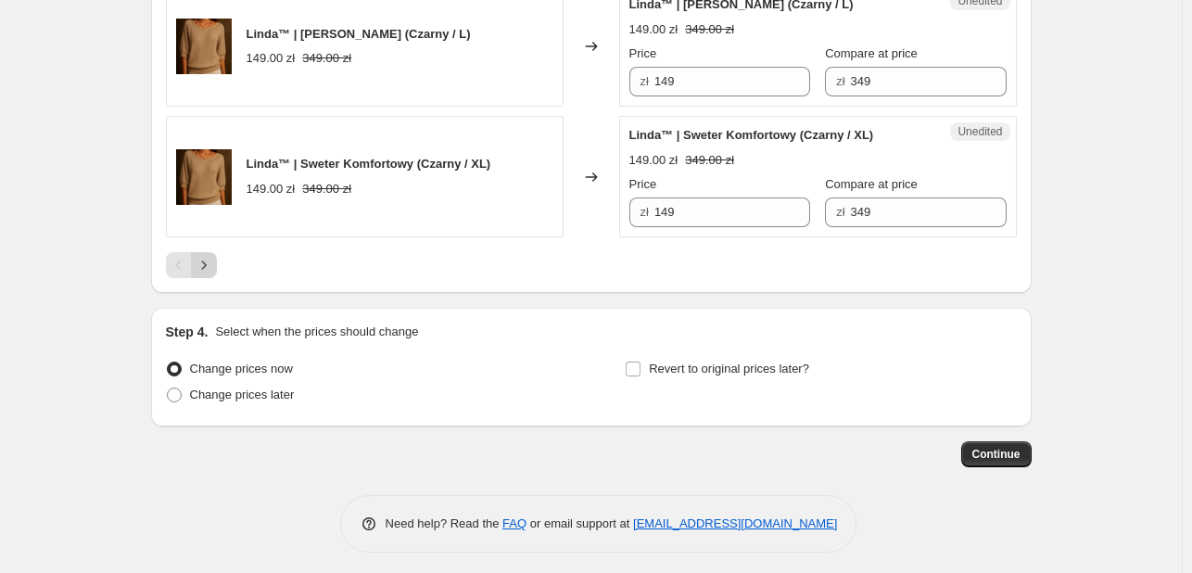
click at [213, 260] on icon "Next" at bounding box center [204, 265] width 19 height 19
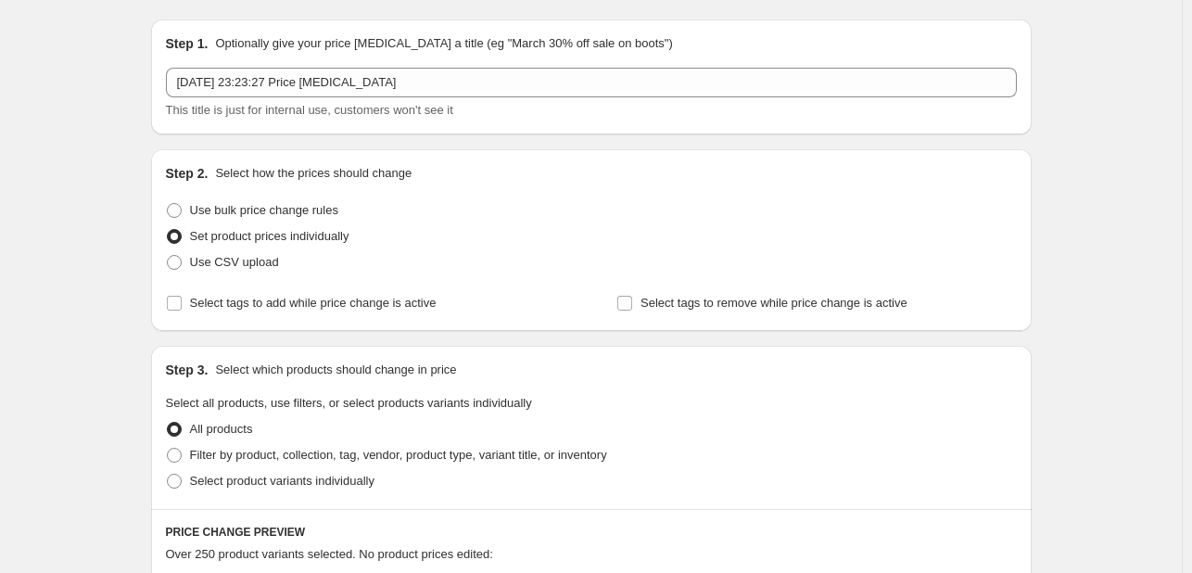
scroll to position [0, 0]
